Goal: Task Accomplishment & Management: Manage account settings

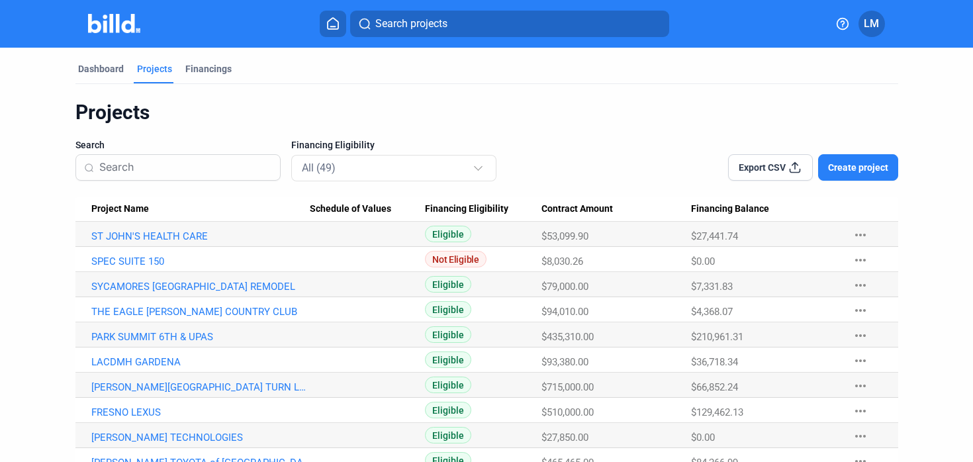
click at [844, 280] on button "more_horiz" at bounding box center [860, 285] width 42 height 24
click at [193, 281] on div at bounding box center [486, 231] width 973 height 462
click at [193, 282] on link "SYCAMORES [GEOGRAPHIC_DATA] REMODEL" at bounding box center [200, 287] width 218 height 12
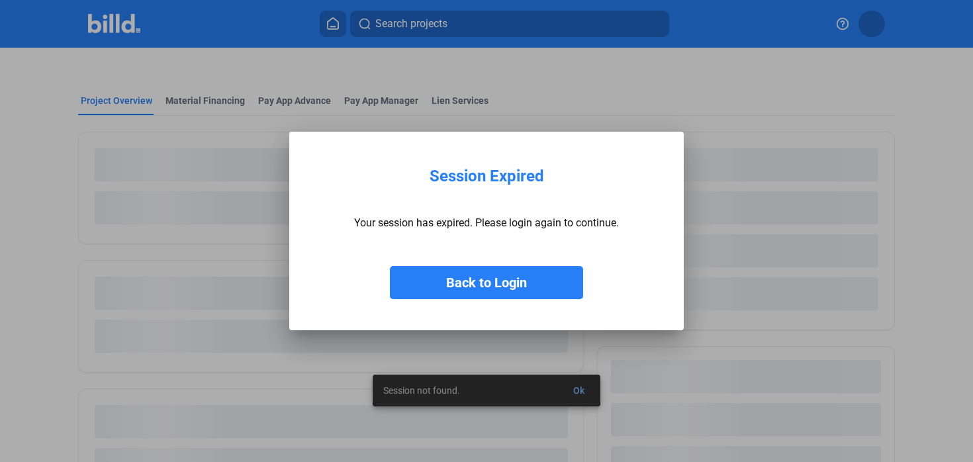
click at [500, 282] on button "Back to Login" at bounding box center [486, 282] width 193 height 33
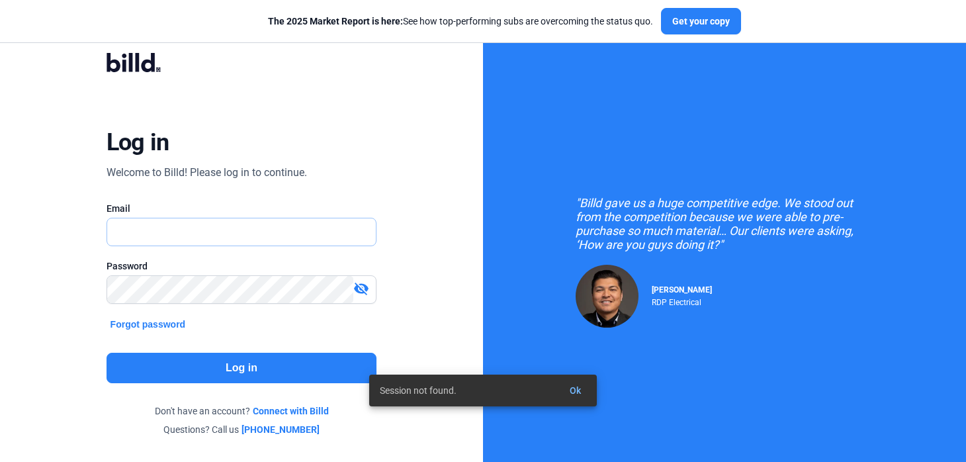
type input "[EMAIL_ADDRESS][DOMAIN_NAME]"
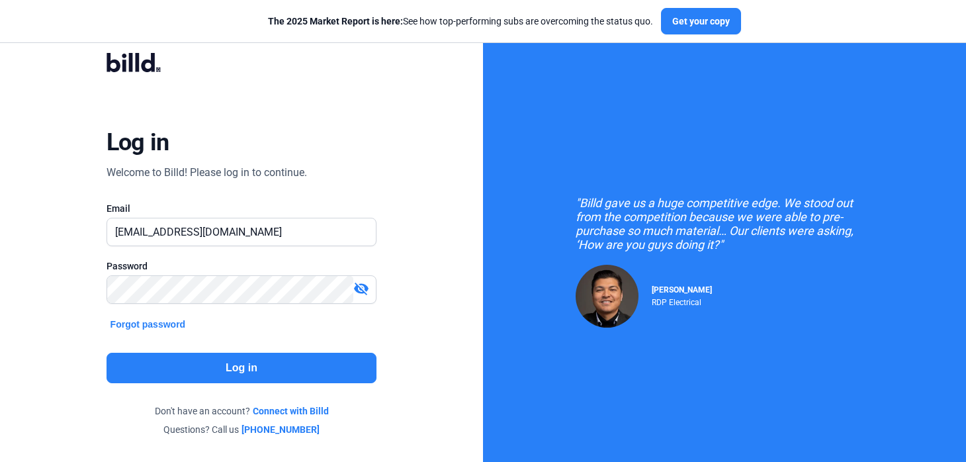
click at [221, 382] on button "Log in" at bounding box center [242, 368] width 271 height 30
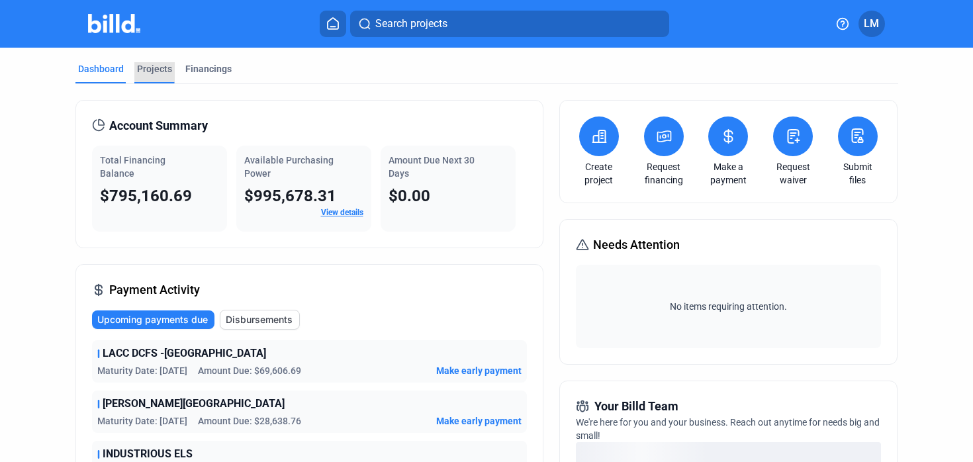
click at [146, 66] on div "Projects" at bounding box center [154, 68] width 35 height 13
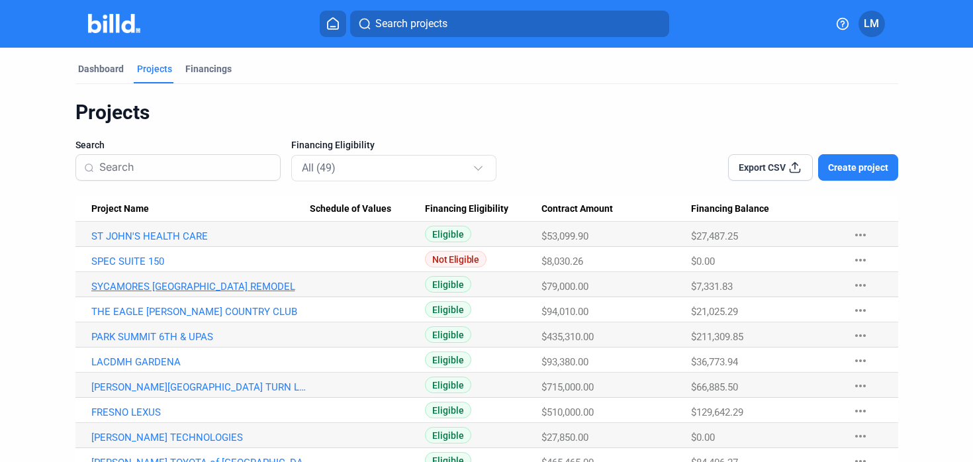
click at [214, 285] on link "SYCAMORES [GEOGRAPHIC_DATA] REMODEL" at bounding box center [200, 287] width 218 height 12
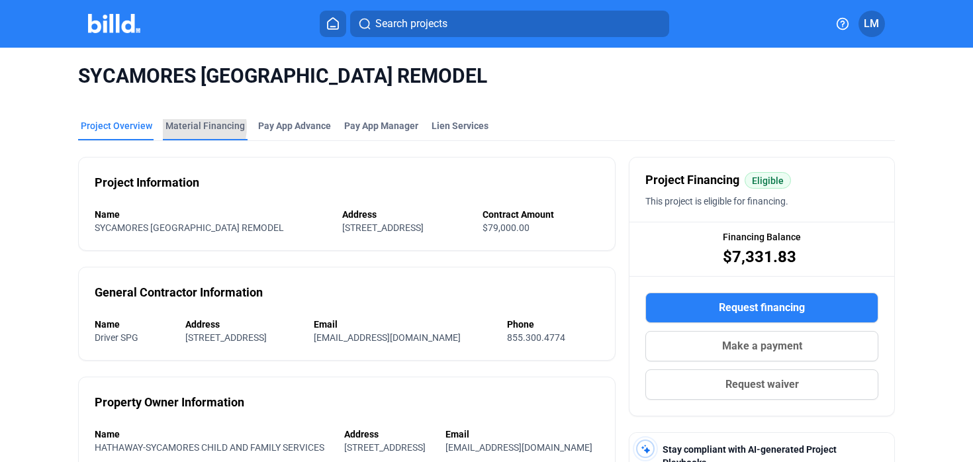
click at [189, 127] on div "Material Financing" at bounding box center [204, 125] width 79 height 13
